Goal: Use online tool/utility: Utilize a website feature to perform a specific function

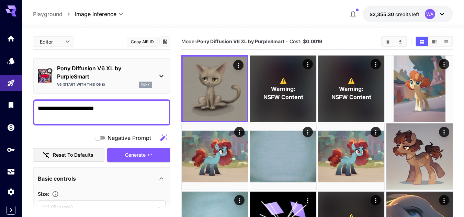
click at [107, 85] on div "V6 (start with this one) pony" at bounding box center [104, 85] width 95 height 6
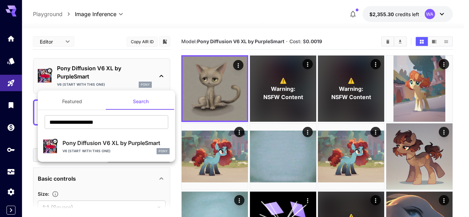
click at [107, 85] on div at bounding box center [234, 108] width 469 height 217
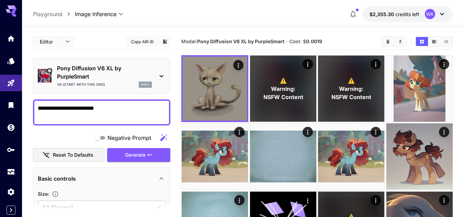
click at [57, 70] on p "Pony Diffusion V6 XL by PurpleSmart" at bounding box center [104, 72] width 95 height 16
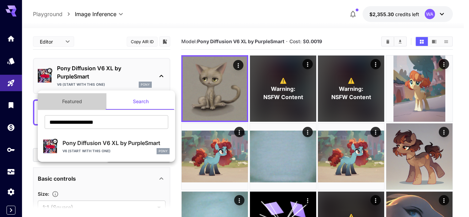
click at [75, 103] on button "Featured" at bounding box center [72, 101] width 69 height 16
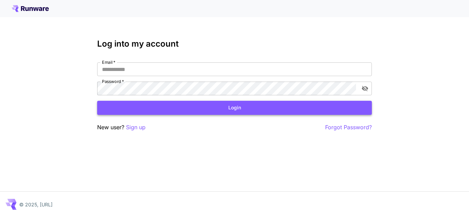
type input "**********"
click at [278, 114] on button "Login" at bounding box center [234, 108] width 275 height 14
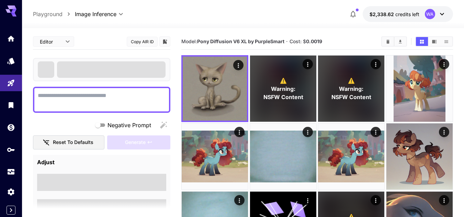
click at [93, 71] on span at bounding box center [111, 69] width 108 height 16
click at [9, 60] on icon "Models" at bounding box center [12, 59] width 8 height 8
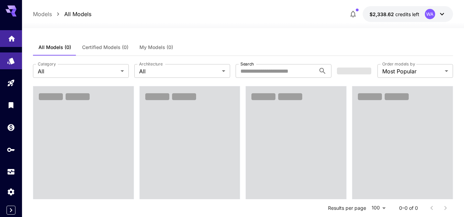
click at [6, 44] on link at bounding box center [11, 38] width 22 height 17
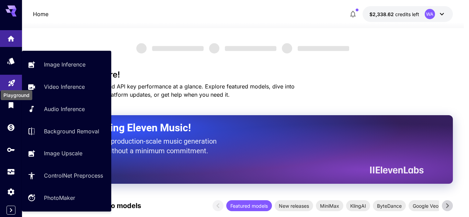
click at [12, 79] on icon "Playground" at bounding box center [12, 81] width 8 height 8
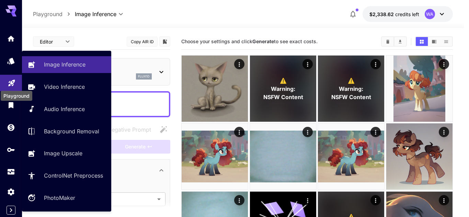
type input "**********"
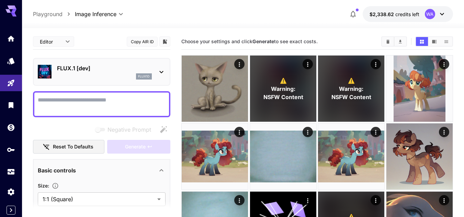
click at [100, 82] on div "FLUX.1 [dev] flux1d" at bounding box center [102, 71] width 128 height 21
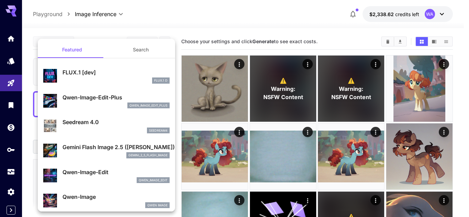
click at [100, 101] on p "Qwen-Image-Edit-Plus" at bounding box center [115, 97] width 107 height 8
type input "*"
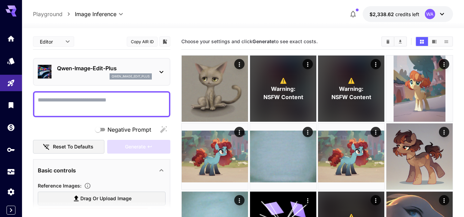
click at [89, 101] on textarea "Negative Prompt" at bounding box center [102, 104] width 128 height 16
click at [62, 100] on textarea "Negative Prompt" at bounding box center [102, 104] width 128 height 16
paste textarea "**********"
click at [39, 99] on textarea "**********" at bounding box center [102, 104] width 128 height 16
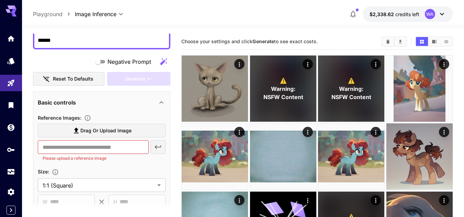
scroll to position [69, 0]
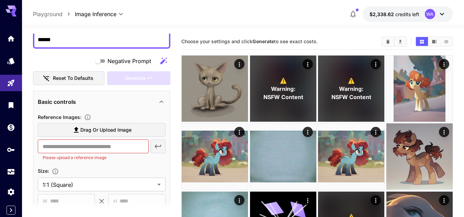
type textarea "**********"
click at [81, 129] on span "Drag or upload image" at bounding box center [105, 130] width 51 height 9
click at [0, 0] on input "Drag or upload image" at bounding box center [0, 0] width 0 height 0
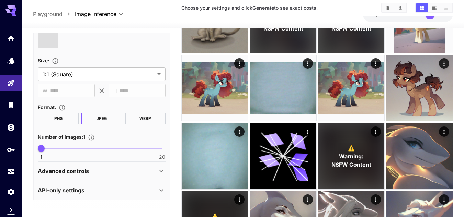
click at [73, 172] on p "Advanced controls" at bounding box center [63, 171] width 51 height 8
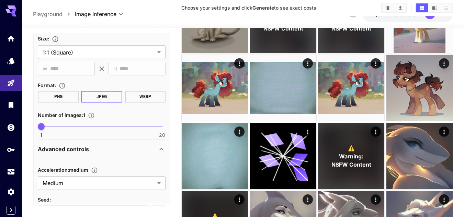
scroll to position [239, 0]
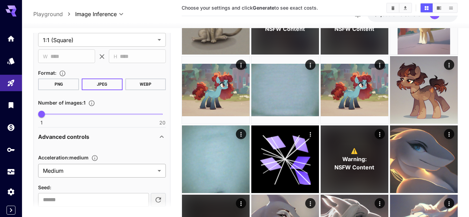
click at [69, 173] on body "**********" at bounding box center [234, 176] width 469 height 491
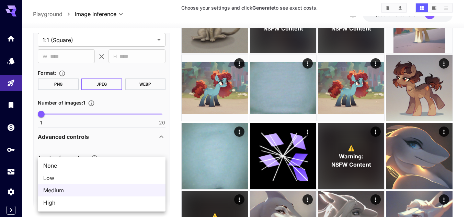
type input "**********"
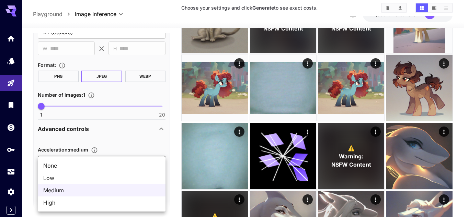
click at [37, 139] on div at bounding box center [234, 108] width 469 height 217
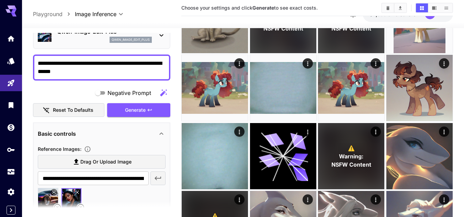
scroll to position [0, 0]
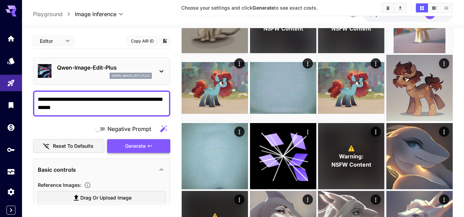
click at [123, 148] on button "Generate" at bounding box center [138, 146] width 63 height 14
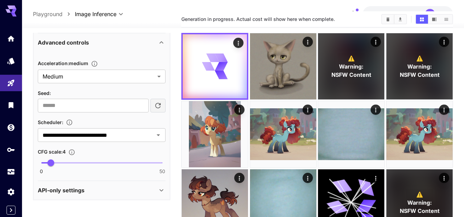
scroll to position [34, 0]
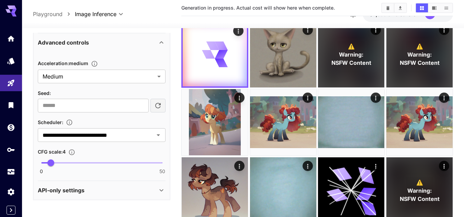
click at [80, 191] on p "API-only settings" at bounding box center [61, 190] width 47 height 8
click at [77, 193] on p "API-only settings" at bounding box center [61, 190] width 47 height 8
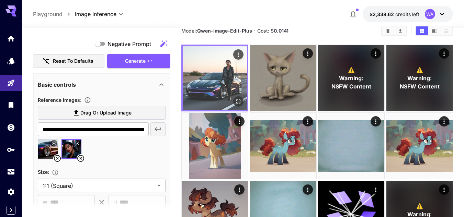
scroll to position [0, 0]
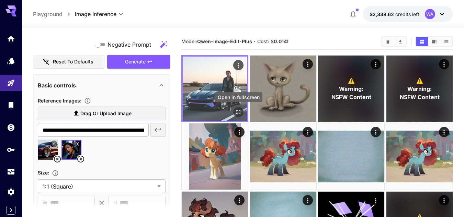
click at [242, 113] on icon "Open in fullscreen" at bounding box center [238, 112] width 7 height 7
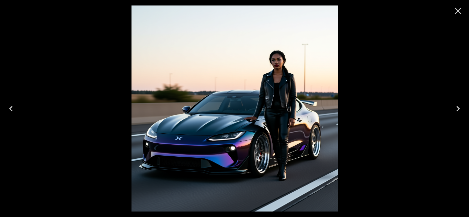
click at [457, 11] on icon "Close" at bounding box center [457, 10] width 11 height 11
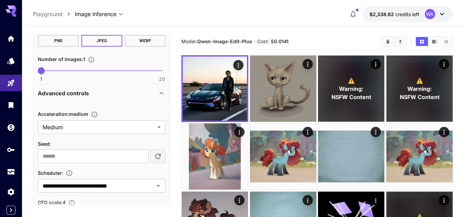
scroll to position [291, 0]
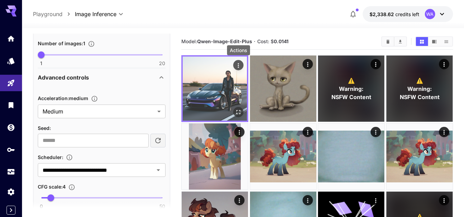
click at [240, 65] on icon "Actions" at bounding box center [238, 65] width 7 height 7
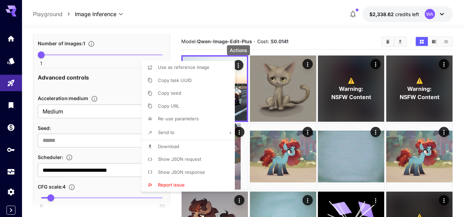
click at [194, 84] on li "Copy task UUID" at bounding box center [189, 80] width 97 height 13
click at [321, 40] on div at bounding box center [234, 108] width 469 height 217
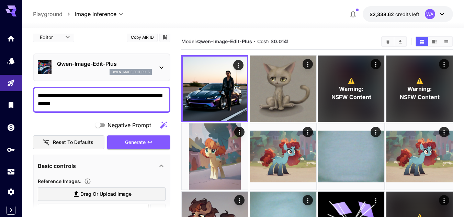
scroll to position [0, 0]
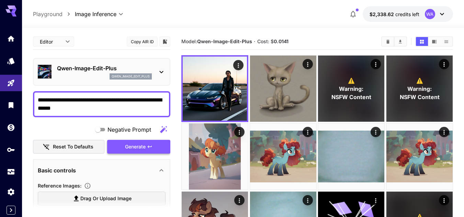
click at [132, 147] on span "Generate" at bounding box center [135, 147] width 21 height 9
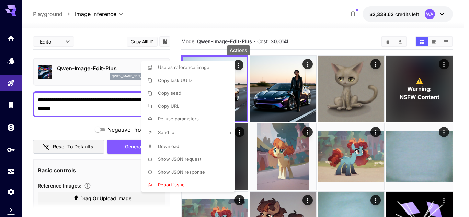
click at [188, 83] on p "Copy task UUID" at bounding box center [175, 80] width 34 height 7
click at [313, 40] on div at bounding box center [234, 108] width 469 height 217
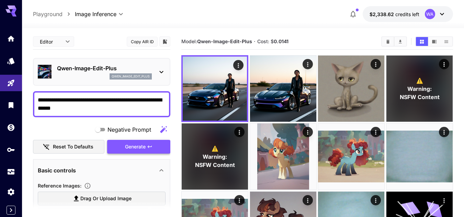
click at [144, 147] on span "Generate" at bounding box center [135, 147] width 21 height 9
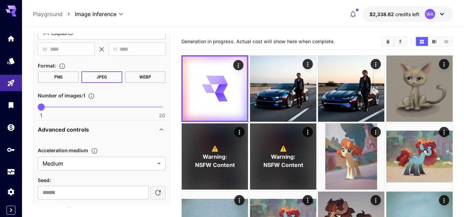
scroll to position [240, 0]
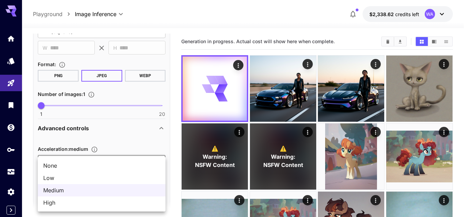
click at [61, 202] on span "High" at bounding box center [101, 203] width 117 height 8
type input "****"
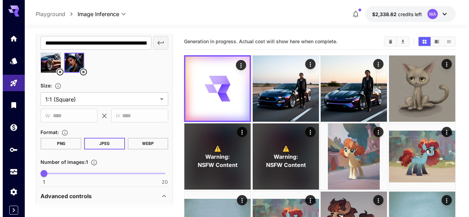
scroll to position [172, 0]
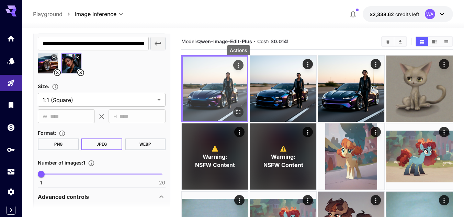
click at [240, 66] on icon "Actions" at bounding box center [238, 65] width 7 height 7
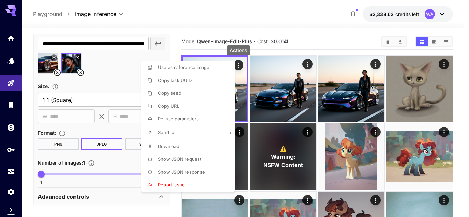
click at [183, 159] on span "Show JSON request" at bounding box center [179, 159] width 43 height 5
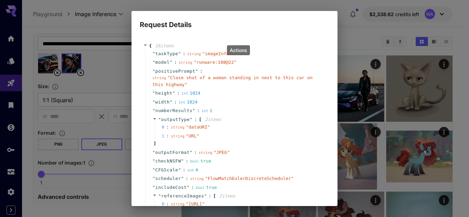
click at [353, 28] on div "Request Details { 16 item s " taskType " : string " imageInference " " model " …" at bounding box center [234, 108] width 469 height 217
click at [177, 6] on div "Request Details { 16 item s " taskType " : string " imageInference " " model " …" at bounding box center [234, 108] width 469 height 217
click at [114, 199] on div "Request Details { 16 item s " taskType " : string " imageInference " " model " …" at bounding box center [234, 108] width 469 height 217
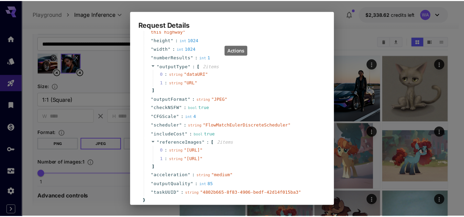
scroll to position [120, 0]
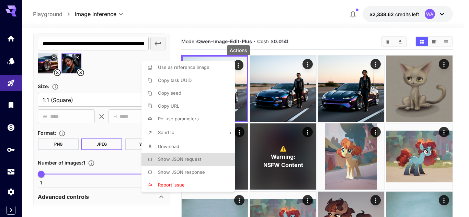
click at [197, 82] on li "Copy task UUID" at bounding box center [189, 80] width 97 height 13
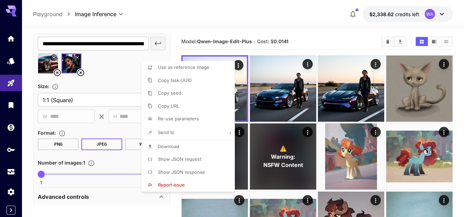
click at [117, 83] on div at bounding box center [234, 108] width 469 height 217
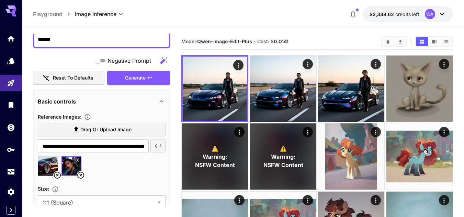
scroll to position [69, 0]
click at [158, 102] on icon at bounding box center [161, 102] width 8 height 8
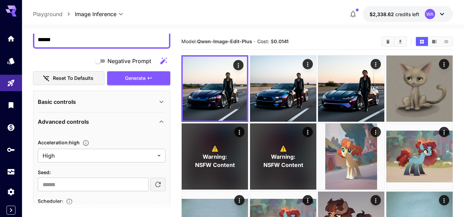
click at [163, 102] on icon at bounding box center [161, 102] width 8 height 8
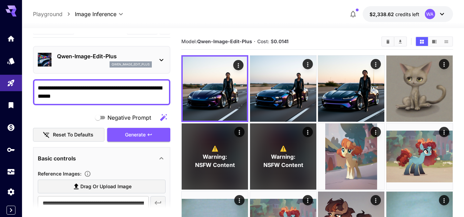
scroll to position [0, 0]
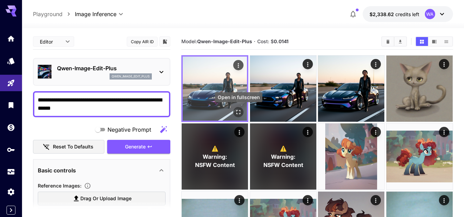
click at [237, 111] on icon "Open in fullscreen" at bounding box center [238, 112] width 4 height 4
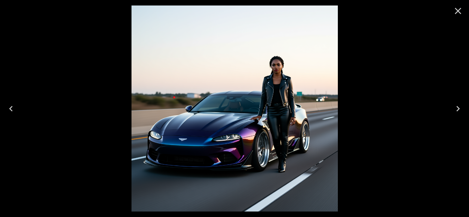
click at [462, 11] on icon "Close" at bounding box center [457, 10] width 11 height 11
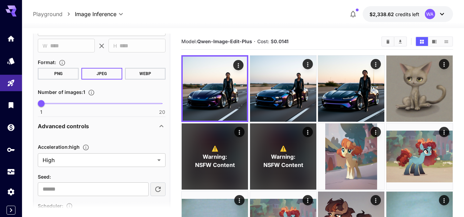
scroll to position [275, 0]
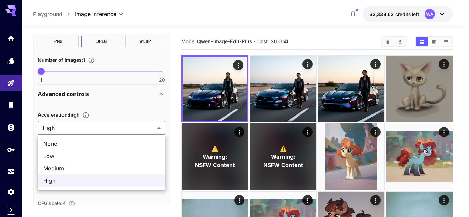
click at [70, 142] on span "None" at bounding box center [101, 144] width 117 height 8
type input "****"
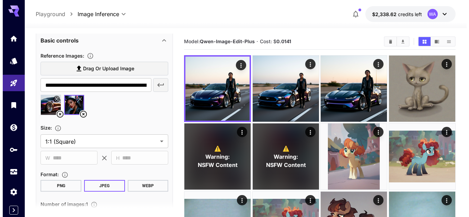
scroll to position [0, 0]
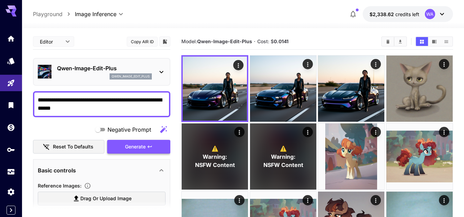
click at [117, 147] on button "Generate" at bounding box center [138, 147] width 63 height 14
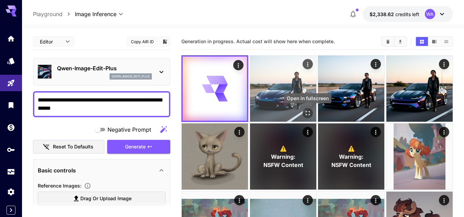
click at [307, 115] on icon "Open in fullscreen" at bounding box center [307, 113] width 4 height 4
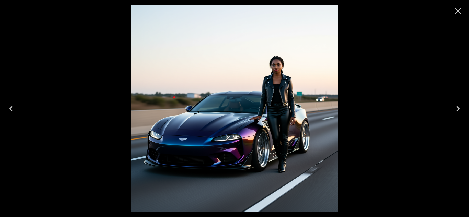
click at [456, 11] on icon "Close" at bounding box center [457, 10] width 11 height 11
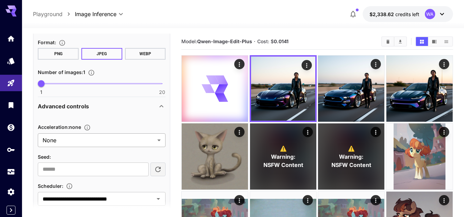
scroll to position [275, 0]
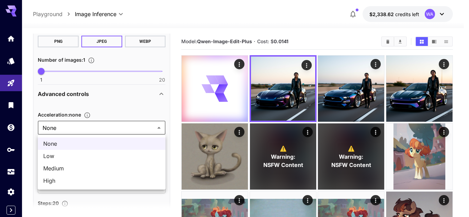
click at [53, 180] on span "High" at bounding box center [101, 181] width 117 height 8
type input "****"
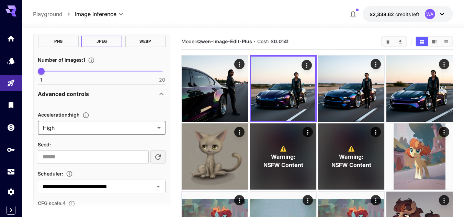
scroll to position [325, 0]
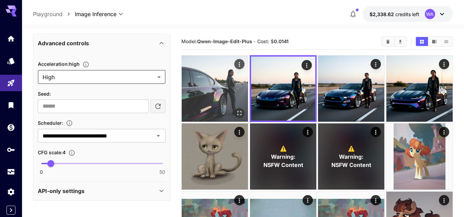
click at [237, 114] on icon "Open in fullscreen" at bounding box center [239, 113] width 7 height 7
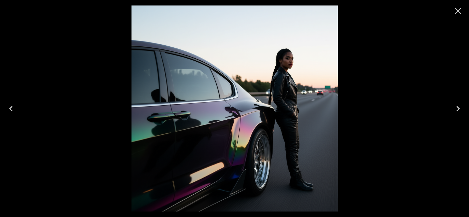
click at [453, 12] on icon "Close" at bounding box center [457, 10] width 11 height 11
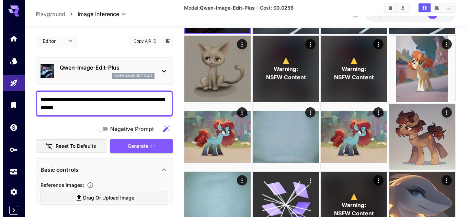
scroll to position [0, 0]
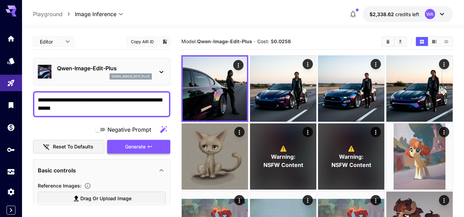
click at [145, 144] on span "Generate" at bounding box center [135, 147] width 21 height 9
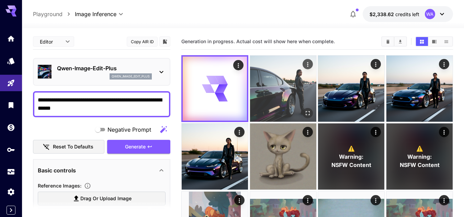
click at [295, 83] on img at bounding box center [283, 89] width 66 height 66
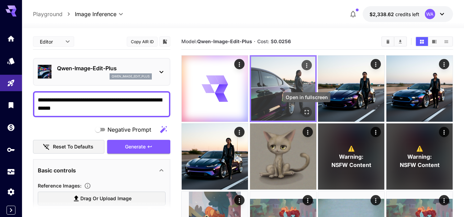
click at [305, 110] on icon "Open in fullscreen" at bounding box center [306, 112] width 7 height 7
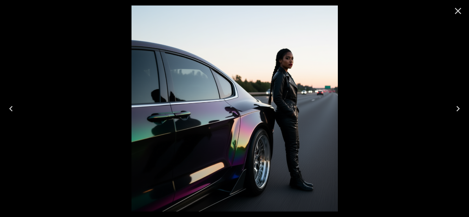
click at [455, 16] on icon "Close" at bounding box center [457, 10] width 11 height 11
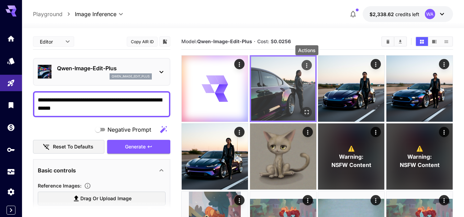
click at [304, 65] on icon "Actions" at bounding box center [306, 65] width 7 height 7
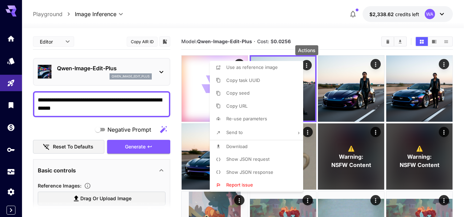
click at [237, 158] on span "Show JSON request" at bounding box center [247, 159] width 43 height 5
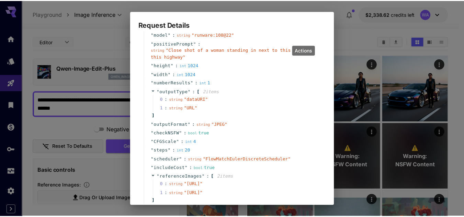
scroll to position [120, 0]
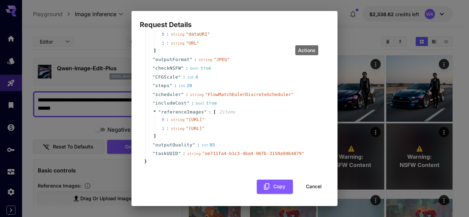
click at [299, 189] on button "Cancel" at bounding box center [313, 187] width 31 height 14
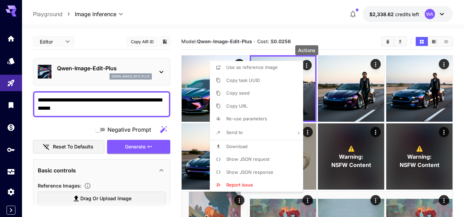
click at [316, 29] on div at bounding box center [234, 108] width 469 height 217
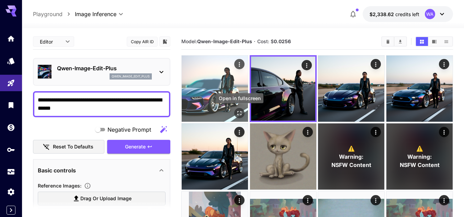
click at [239, 111] on icon "Open in fullscreen" at bounding box center [239, 113] width 7 height 7
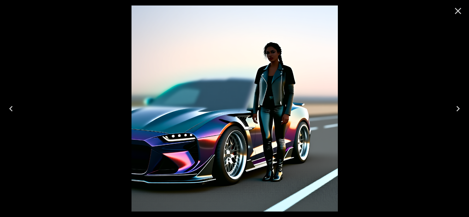
click at [262, 57] on img at bounding box center [234, 108] width 206 height 206
click at [460, 13] on icon "Close" at bounding box center [458, 11] width 7 height 7
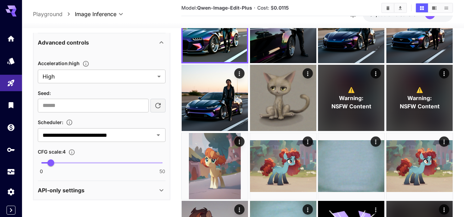
scroll to position [69, 0]
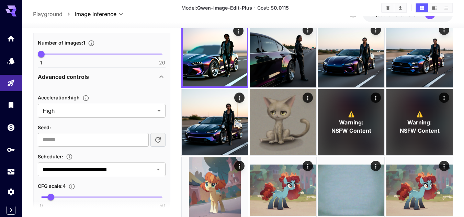
scroll to position [325, 0]
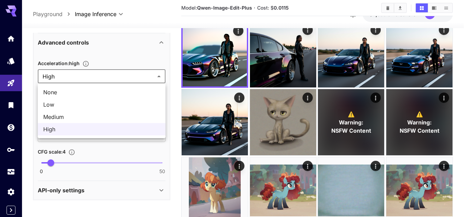
click at [68, 114] on span "Medium" at bounding box center [101, 117] width 117 height 8
type input "******"
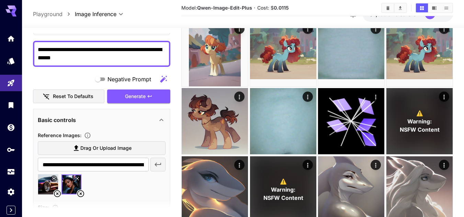
scroll to position [0, 0]
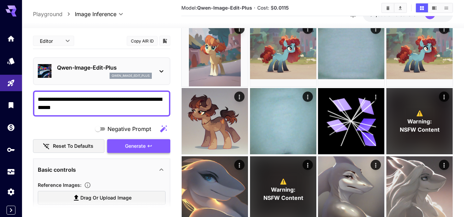
click at [131, 144] on span "Generate" at bounding box center [135, 146] width 21 height 9
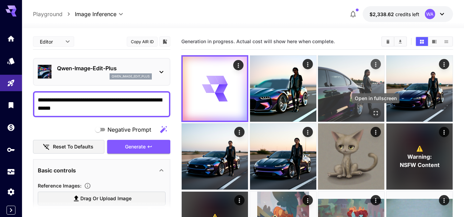
click at [372, 113] on icon "Open in fullscreen" at bounding box center [375, 113] width 7 height 7
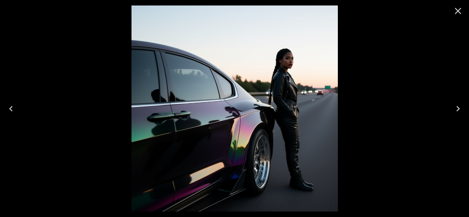
click at [456, 12] on icon "Close" at bounding box center [457, 10] width 11 height 11
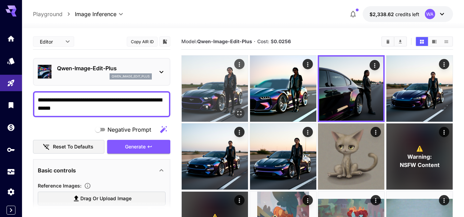
click at [227, 101] on img at bounding box center [215, 89] width 66 height 66
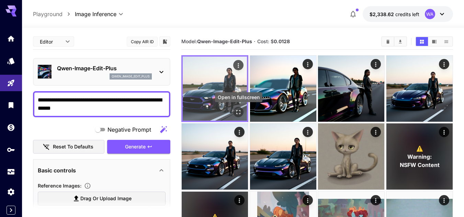
click at [238, 111] on icon "Open in fullscreen" at bounding box center [238, 112] width 4 height 4
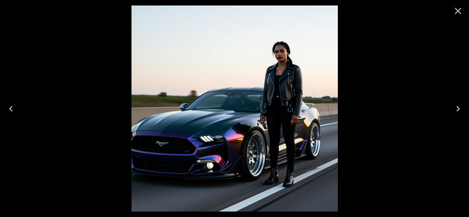
click at [455, 11] on icon "Close" at bounding box center [457, 10] width 11 height 11
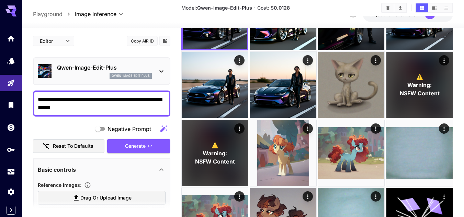
scroll to position [137, 0]
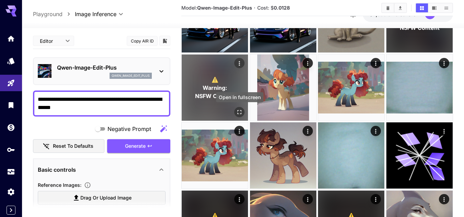
click at [236, 108] on button "Open in fullscreen" at bounding box center [239, 112] width 10 height 10
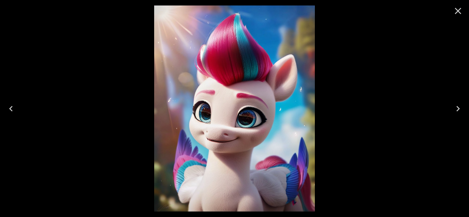
click at [461, 10] on icon "Close" at bounding box center [457, 10] width 11 height 11
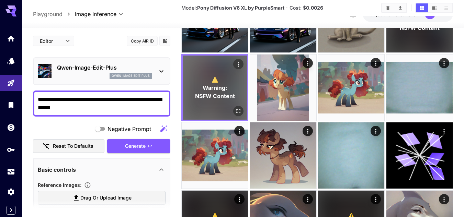
click at [234, 108] on button "Open in fullscreen" at bounding box center [238, 111] width 10 height 10
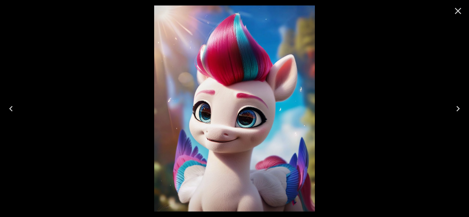
click at [463, 12] on button "Close" at bounding box center [458, 11] width 16 height 16
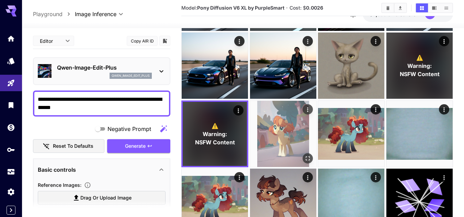
scroll to position [0, 0]
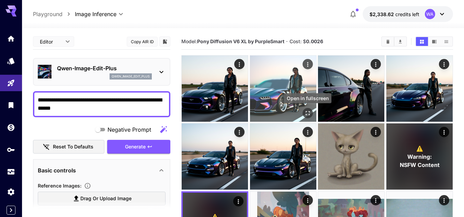
click at [307, 116] on icon "Open in fullscreen" at bounding box center [307, 113] width 7 height 7
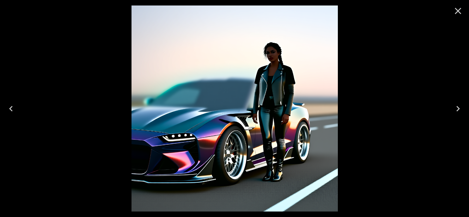
click at [461, 11] on icon "Close" at bounding box center [457, 10] width 11 height 11
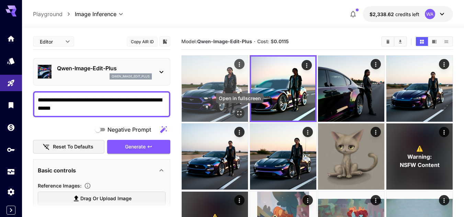
click at [241, 111] on icon "Open in fullscreen" at bounding box center [239, 113] width 7 height 7
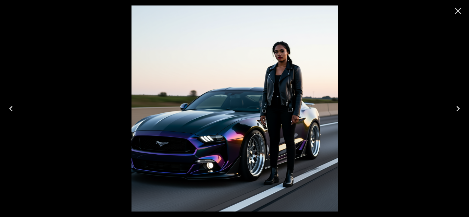
click at [456, 14] on icon "Close" at bounding box center [457, 10] width 11 height 11
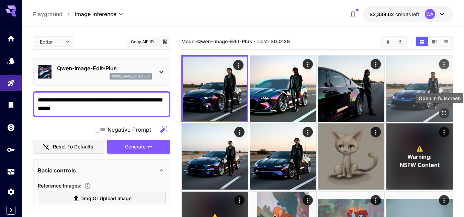
click at [445, 111] on icon "Open in fullscreen" at bounding box center [443, 113] width 7 height 7
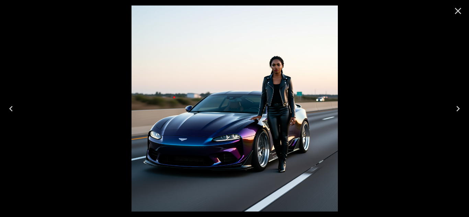
click at [459, 8] on icon "Close" at bounding box center [457, 10] width 11 height 11
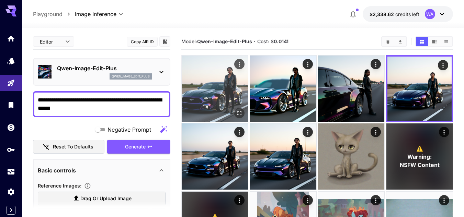
click at [208, 86] on img at bounding box center [215, 89] width 66 height 66
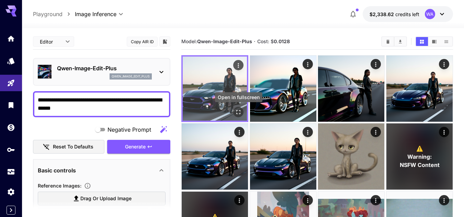
click at [236, 114] on icon "Open in fullscreen" at bounding box center [238, 112] width 7 height 7
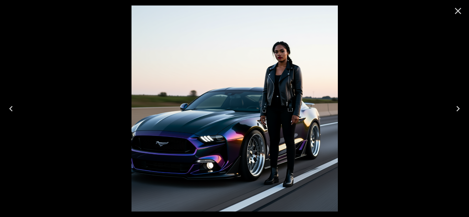
click at [460, 13] on icon "Close" at bounding box center [458, 11] width 7 height 7
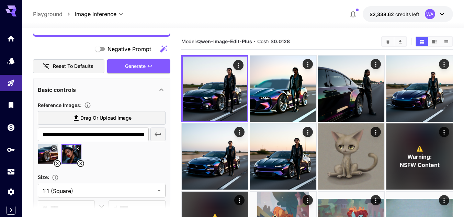
scroll to position [137, 0]
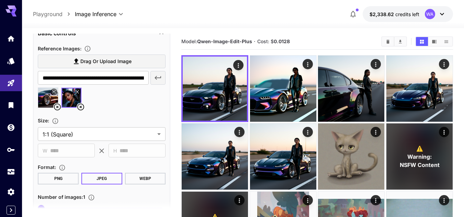
click at [56, 105] on icon at bounding box center [57, 107] width 7 height 7
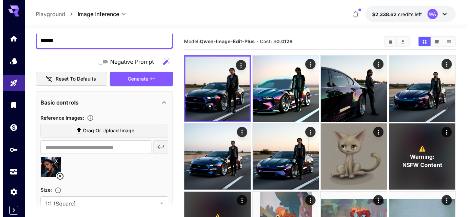
scroll to position [0, 0]
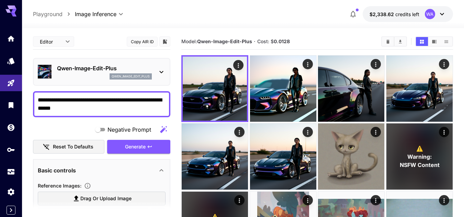
click at [90, 104] on textarea "**********" at bounding box center [102, 104] width 128 height 16
type textarea "**********"
click at [119, 147] on button "Generate" at bounding box center [138, 147] width 63 height 14
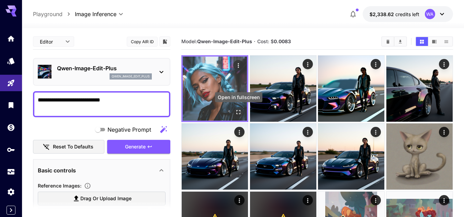
click at [239, 112] on icon "Open in fullscreen" at bounding box center [238, 112] width 7 height 7
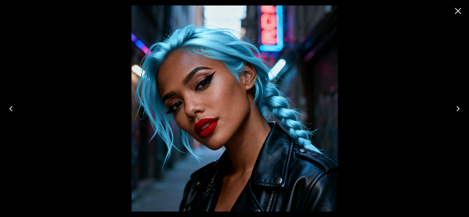
click at [458, 11] on icon "Close" at bounding box center [458, 11] width 7 height 7
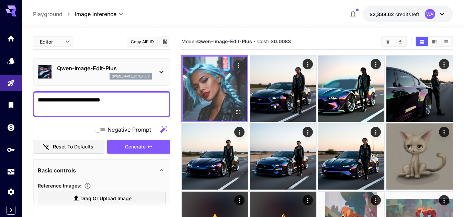
click at [213, 92] on img at bounding box center [215, 89] width 64 height 64
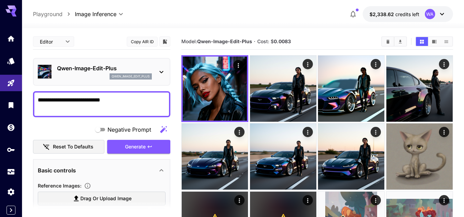
click at [98, 79] on div "qwen_image_edit_plus" at bounding box center [104, 76] width 95 height 6
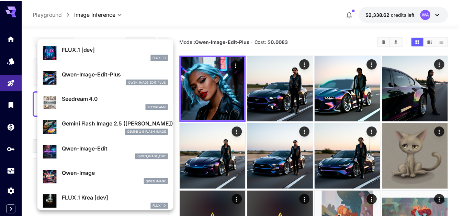
scroll to position [34, 0]
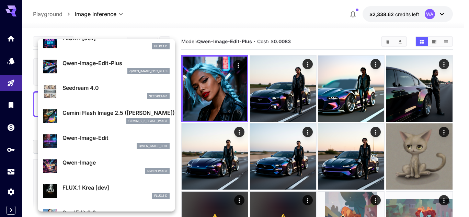
click at [319, 42] on div at bounding box center [234, 108] width 469 height 217
